Goal: Find specific page/section: Find specific page/section

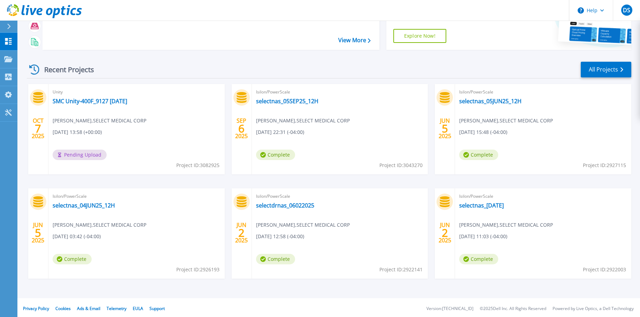
scroll to position [69, 0]
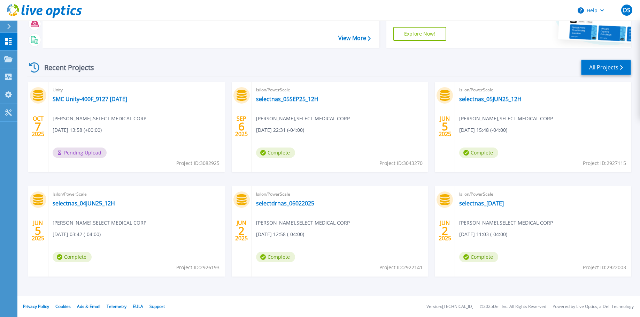
click at [596, 70] on link "All Projects" at bounding box center [606, 68] width 51 height 16
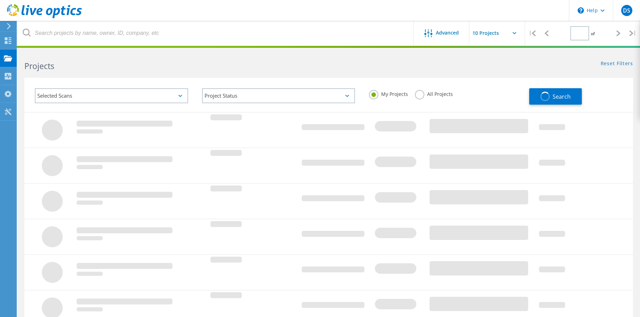
type input "1"
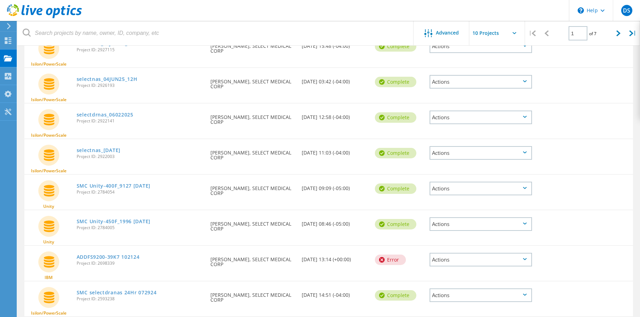
scroll to position [194, 0]
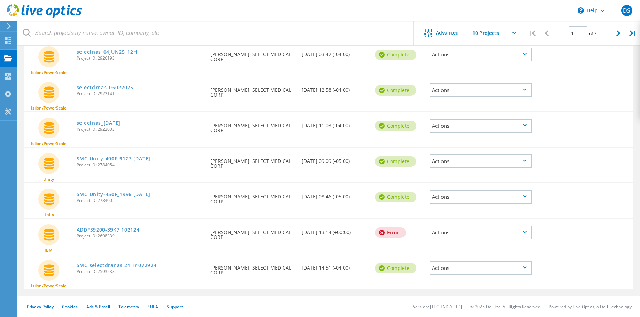
drag, startPoint x: 156, startPoint y: 194, endPoint x: 76, endPoint y: 193, distance: 80.5
click at [76, 193] on div "SMC Unity-450F_1996 [DATE] Project ID: 2784005" at bounding box center [140, 196] width 134 height 26
click at [149, 195] on link "SMC Unity-450F_1996 Feb2025" at bounding box center [114, 194] width 74 height 5
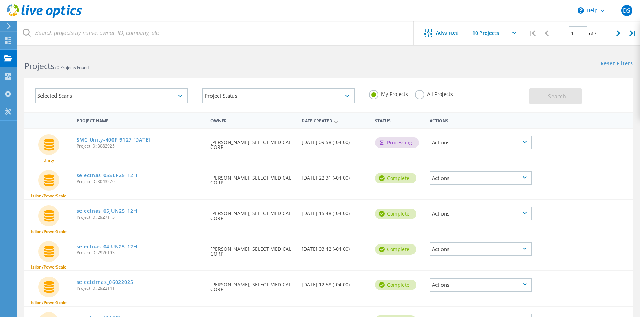
scroll to position [178, 0]
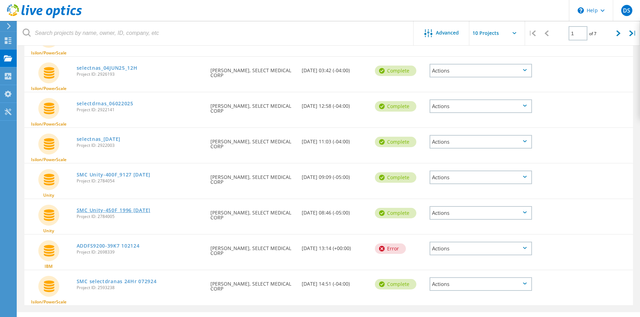
drag, startPoint x: 169, startPoint y: 211, endPoint x: 77, endPoint y: 208, distance: 91.4
click at [77, 208] on div "SMC Unity-450F_1996 Feb2025 Project ID: 2784005" at bounding box center [140, 212] width 134 height 26
copy link "SMC Unity-450F_1996 Feb2025"
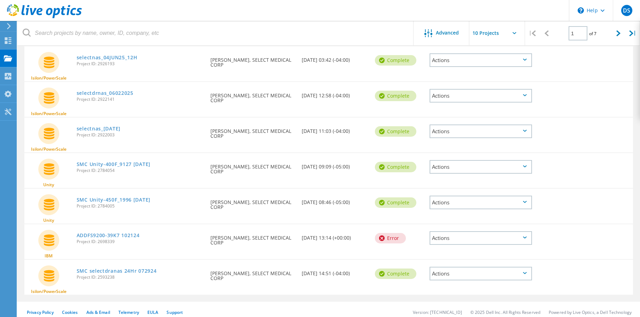
scroll to position [194, 0]
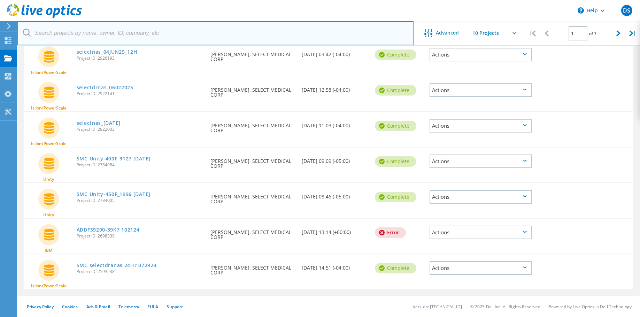
click at [107, 23] on input "text" at bounding box center [215, 33] width 397 height 24
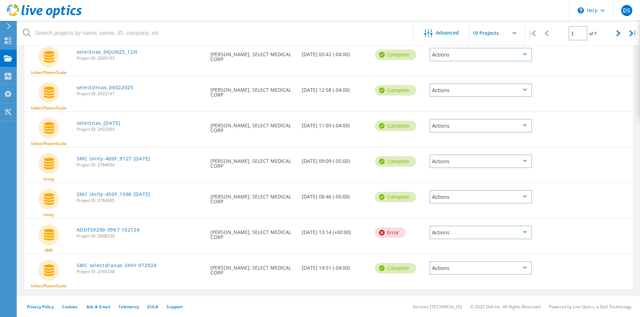
drag, startPoint x: 159, startPoint y: 192, endPoint x: 74, endPoint y: 195, distance: 85.4
click at [74, 195] on div "SMC Unity-450F_1996 Feb2025 Project ID: 2784005" at bounding box center [140, 196] width 134 height 26
copy link "SMC Unity-450F_1996 Feb2025"
